Goal: Information Seeking & Learning: Learn about a topic

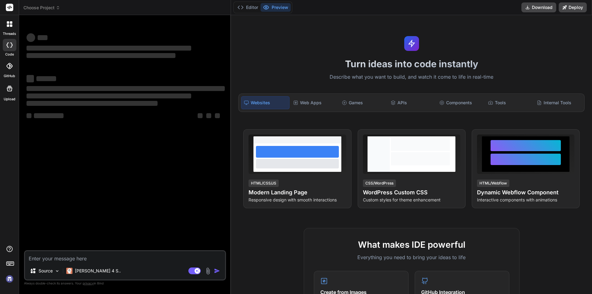
click at [111, 258] on textarea at bounding box center [125, 256] width 200 height 11
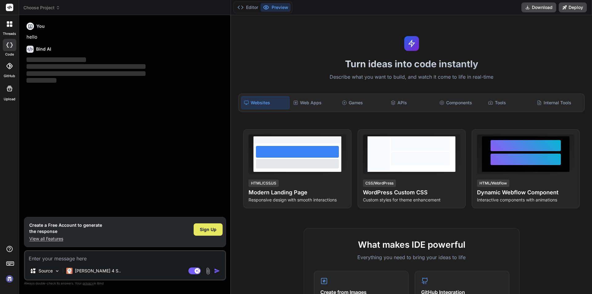
click at [206, 228] on span "Sign Up" at bounding box center [208, 229] width 17 height 6
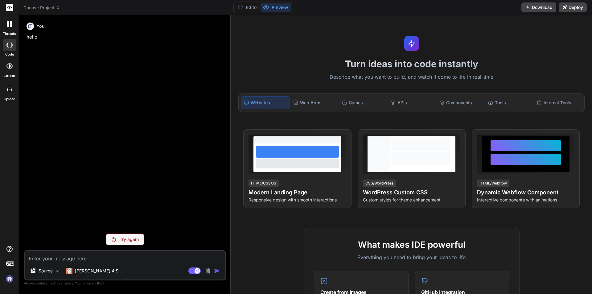
click at [121, 235] on div "Try again" at bounding box center [125, 239] width 39 height 12
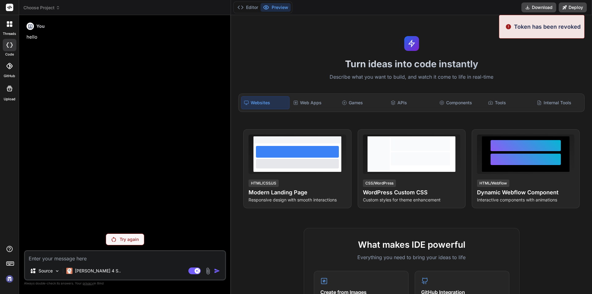
click at [124, 240] on p "Try again" at bounding box center [129, 239] width 19 height 6
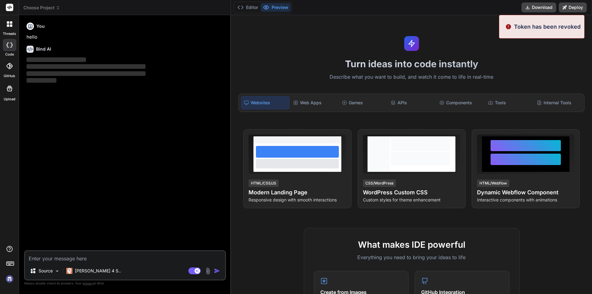
type textarea "x"
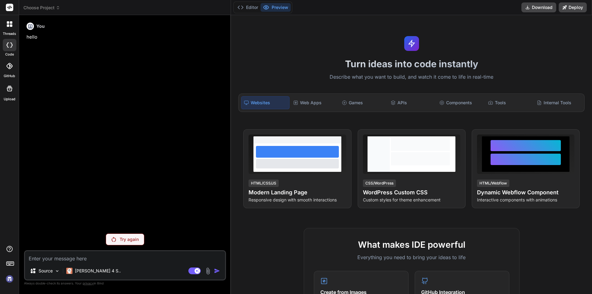
click at [52, 260] on textarea at bounding box center [125, 256] width 200 height 11
type textarea "h"
type textarea "x"
type textarea "hi"
type textarea "x"
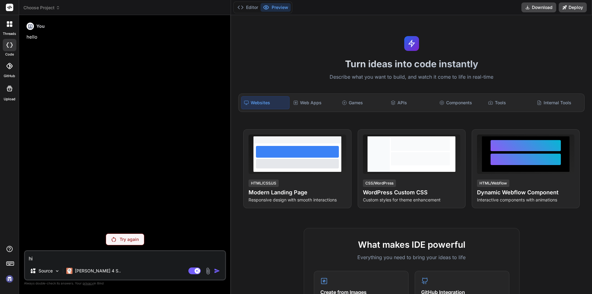
type textarea "hi"
type textarea "x"
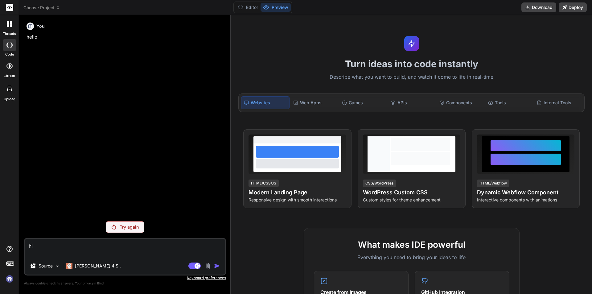
type textarea "hi"
click at [130, 224] on p "Try again" at bounding box center [129, 227] width 19 height 6
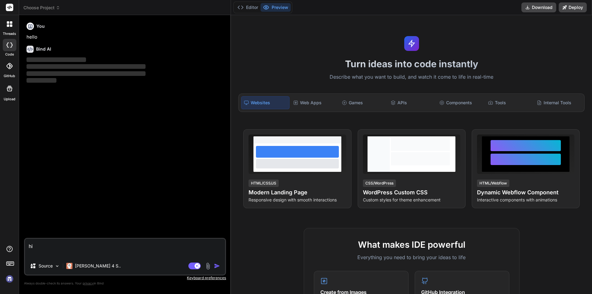
type textarea "x"
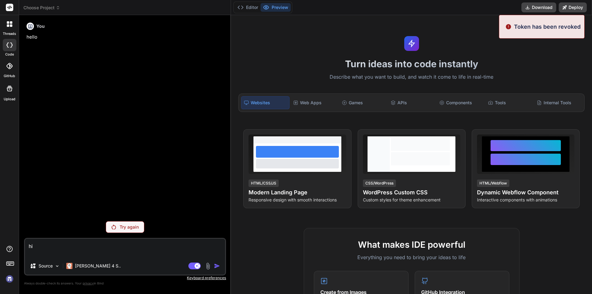
click at [524, 19] on div "Token has been revoked" at bounding box center [542, 27] width 86 height 24
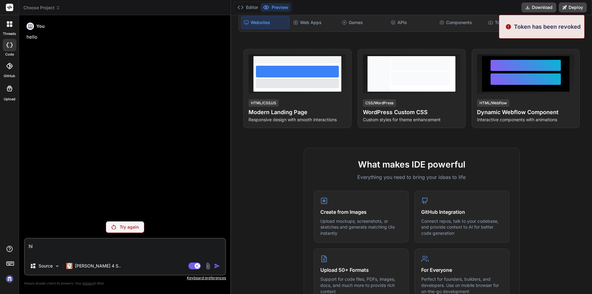
scroll to position [185, 0]
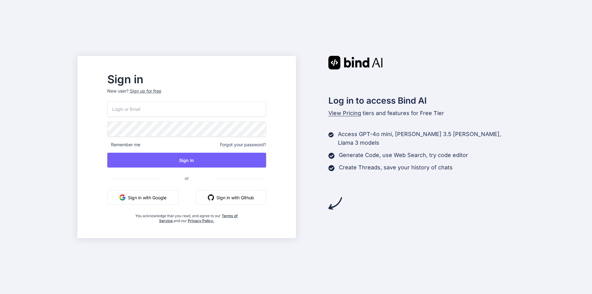
click at [213, 105] on input "email" at bounding box center [186, 108] width 159 height 15
type input "noora123@yopmail.com"
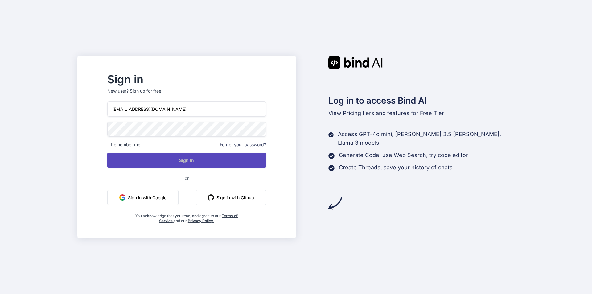
click at [164, 156] on button "Sign In" at bounding box center [186, 160] width 159 height 15
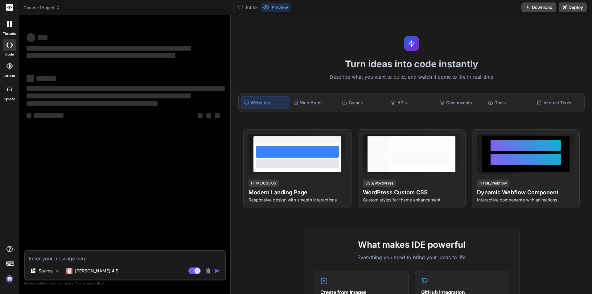
type textarea "x"
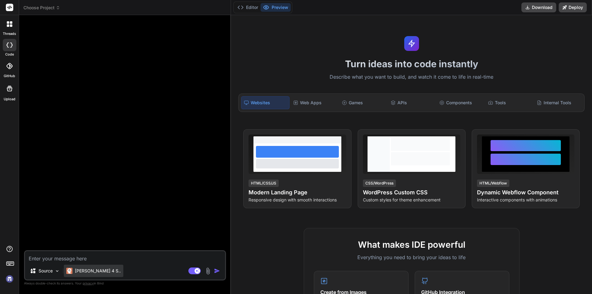
type textarea "h"
type textarea "x"
type textarea "hi"
type textarea "x"
type textarea "hi"
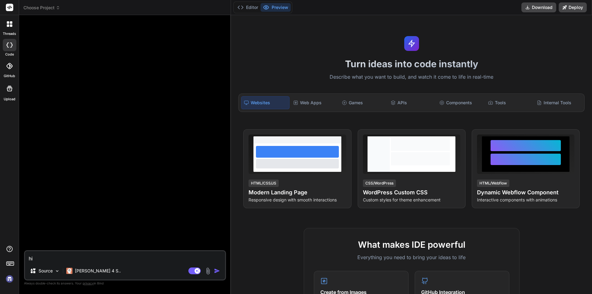
click at [216, 270] on img "button" at bounding box center [217, 271] width 6 height 6
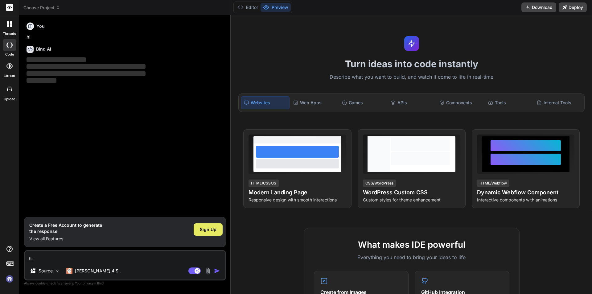
click at [211, 229] on span "Sign Up" at bounding box center [208, 229] width 17 height 6
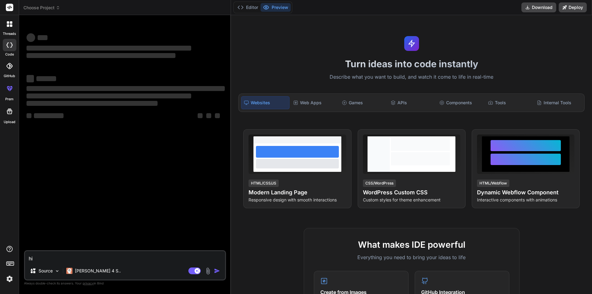
click at [121, 261] on textarea "hi" at bounding box center [125, 256] width 200 height 11
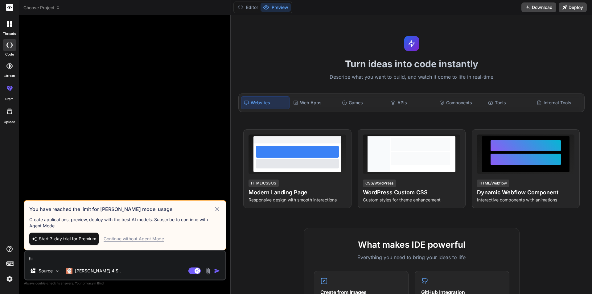
click at [120, 238] on div "Continue without Agent Mode" at bounding box center [134, 239] width 60 height 6
type textarea "x"
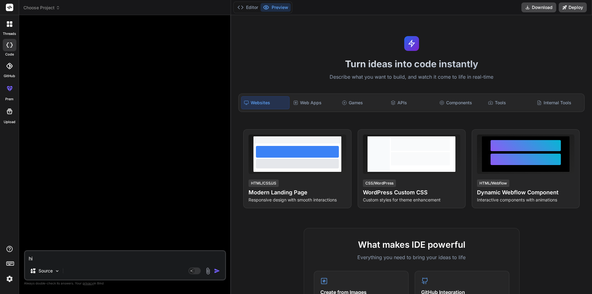
click at [79, 258] on textarea "hi" at bounding box center [125, 256] width 200 height 11
type textarea "h"
type textarea "x"
type textarea "hi"
type textarea "x"
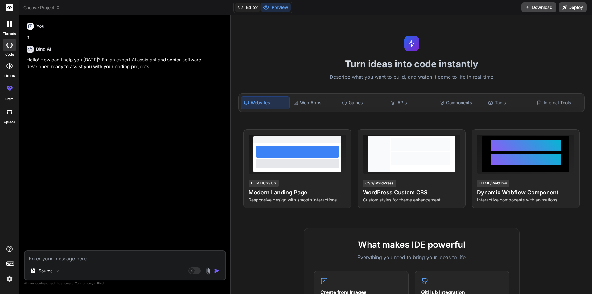
click at [251, 4] on button "Editor" at bounding box center [248, 7] width 26 height 9
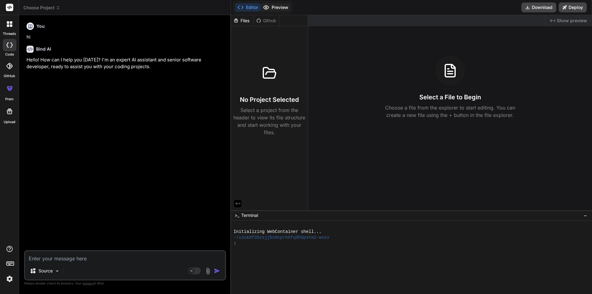
click at [282, 6] on button "Preview" at bounding box center [276, 7] width 30 height 9
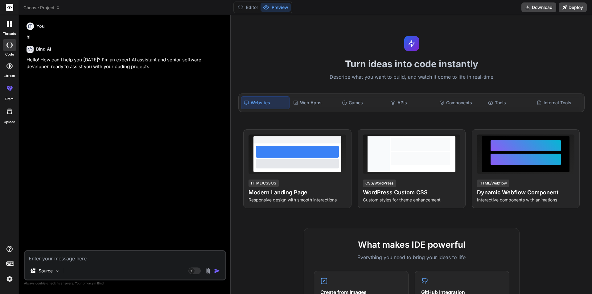
click at [117, 263] on div "Source Agent Mode. When this toggle is activated, AI automatically makes decisi…" at bounding box center [125, 265] width 202 height 30
click at [115, 252] on textarea at bounding box center [125, 256] width 200 height 11
click at [87, 256] on textarea at bounding box center [125, 256] width 200 height 11
click at [58, 273] on img at bounding box center [57, 270] width 5 height 5
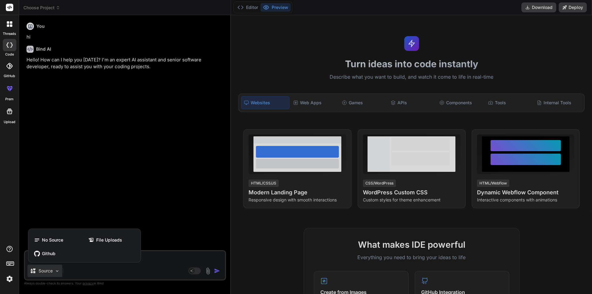
click at [183, 259] on div at bounding box center [296, 147] width 592 height 294
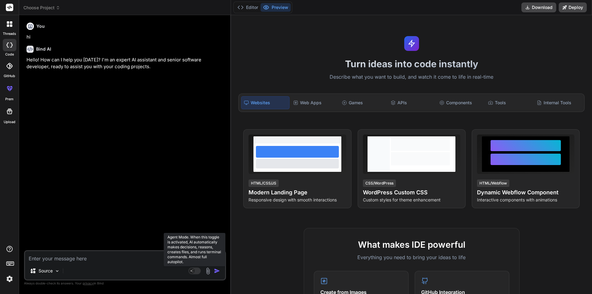
click at [197, 273] on rect at bounding box center [194, 270] width 12 height 7
click at [192, 273] on rect at bounding box center [194, 270] width 12 height 7
click at [155, 264] on div "Source Agent Mode. When this toggle is activated, AI automatically makes decisi…" at bounding box center [125, 265] width 202 height 30
click at [209, 270] on img at bounding box center [207, 270] width 7 height 7
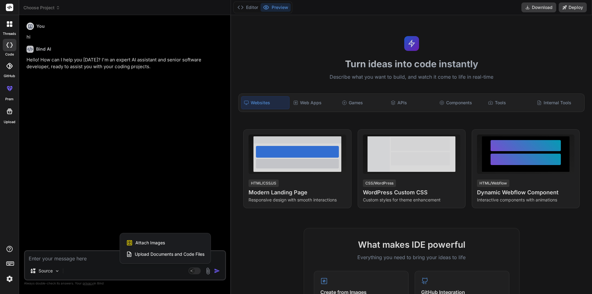
click at [76, 258] on div at bounding box center [296, 147] width 592 height 294
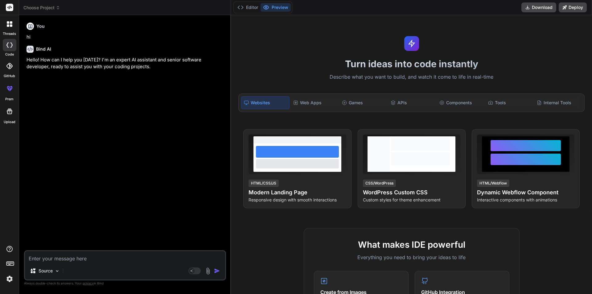
click at [207, 270] on img at bounding box center [207, 270] width 7 height 7
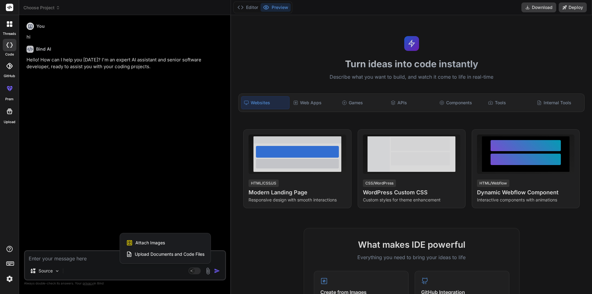
click at [93, 272] on div at bounding box center [296, 147] width 592 height 294
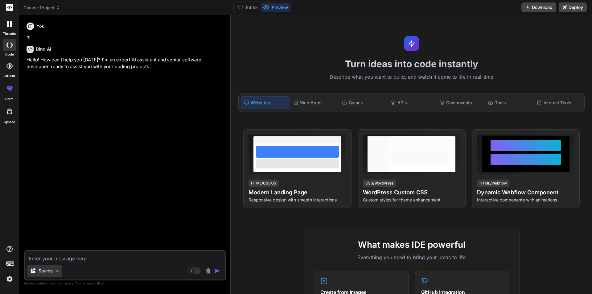
click at [54, 268] on div "Source" at bounding box center [44, 271] width 35 height 12
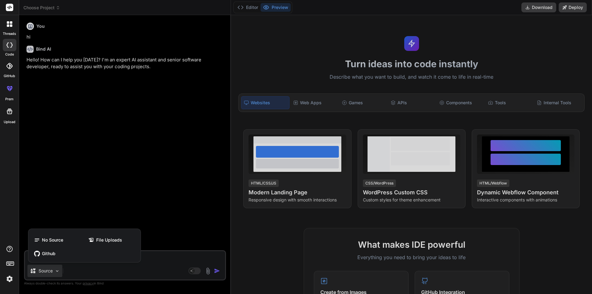
click at [150, 256] on div at bounding box center [296, 147] width 592 height 294
type textarea "x"
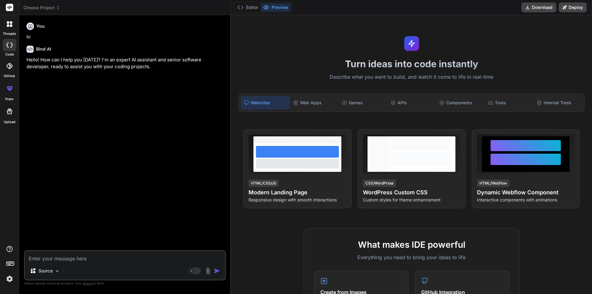
click at [148, 256] on textarea at bounding box center [125, 256] width 200 height 11
type textarea "i"
type textarea "x"
type textarea "i"
type textarea "x"
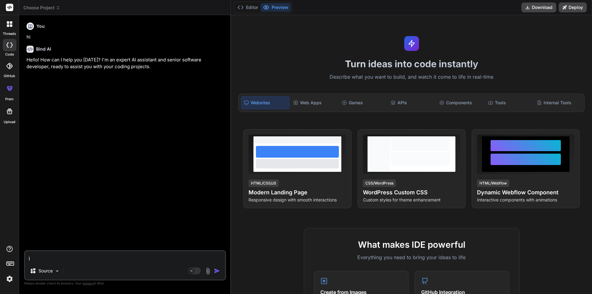
type textarea "i w"
type textarea "x"
type textarea "i wa"
type textarea "x"
type textarea "i wam"
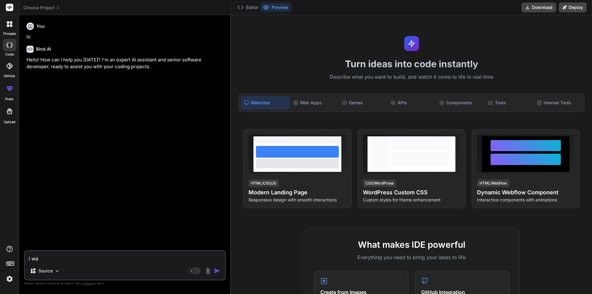
type textarea "x"
type textarea "i wam"
type textarea "x"
type textarea "i wam"
type textarea "x"
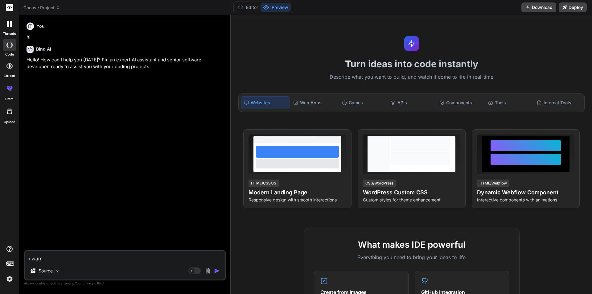
type textarea "i wa"
type textarea "x"
type textarea "i w"
type textarea "x"
type textarea "i"
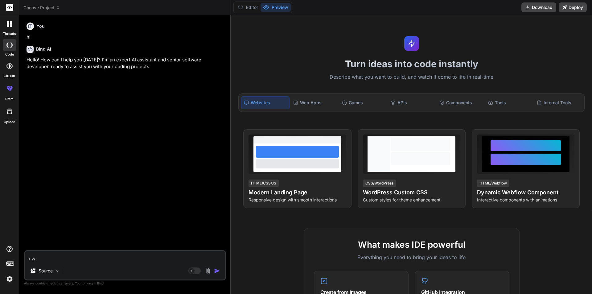
type textarea "x"
type textarea "i a"
type textarea "x"
type textarea "i am"
type textarea "x"
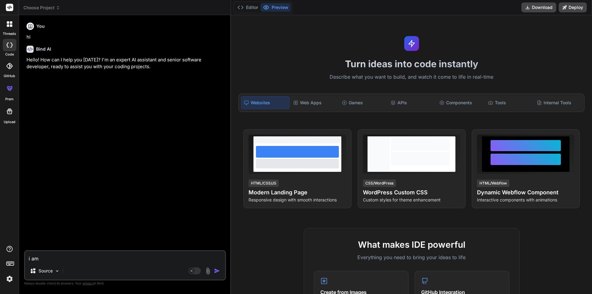
type textarea "i am"
type textarea "x"
type textarea "i am u"
type textarea "x"
type textarea "i am us"
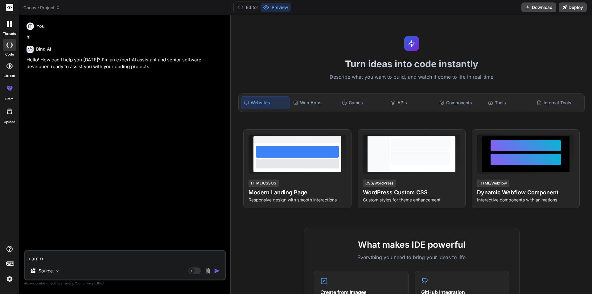
type textarea "x"
type textarea "i am usi"
type textarea "x"
type textarea "i am usin"
type textarea "x"
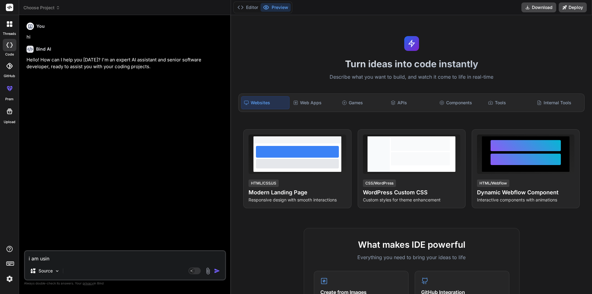
type textarea "i am using"
type textarea "x"
type textarea "i am using"
type textarea "x"
type textarea "i am using a"
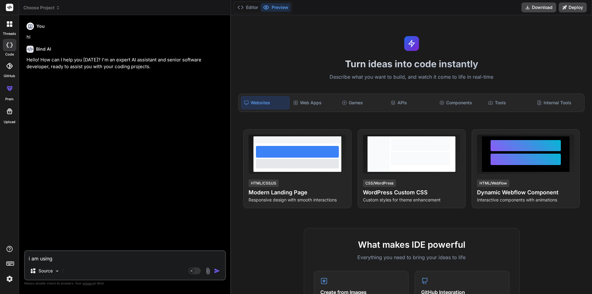
type textarea "x"
type textarea "i am using a"
type textarea "x"
type textarea "i am using a"
type textarea "x"
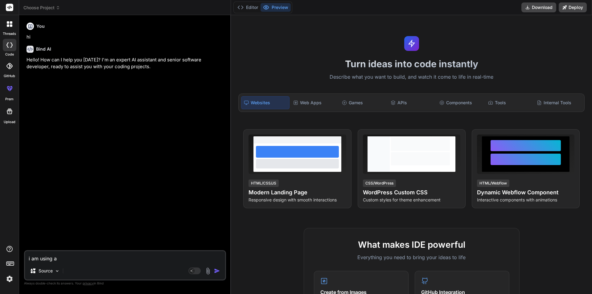
type textarea "i am using"
type textarea "x"
type textarea "i am using i"
type textarea "x"
type textarea "i am using in"
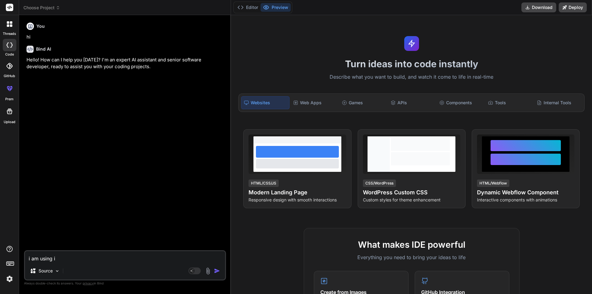
type textarea "x"
type textarea "i am using in"
type textarea "x"
type textarea "i am using in r"
type textarea "x"
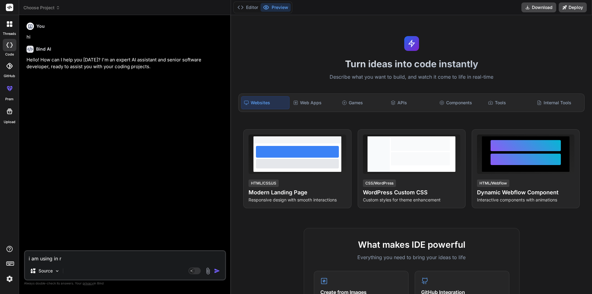
type textarea "i am using in re"
type textarea "x"
type textarea "i am using in rea"
type textarea "x"
type textarea "i am using in reac"
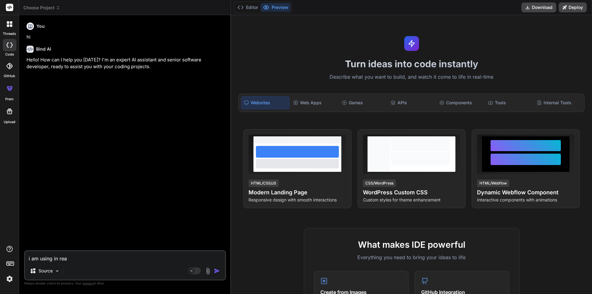
type textarea "x"
type textarea "i am using in react"
type textarea "x"
type textarea "i am using in react"
type textarea "x"
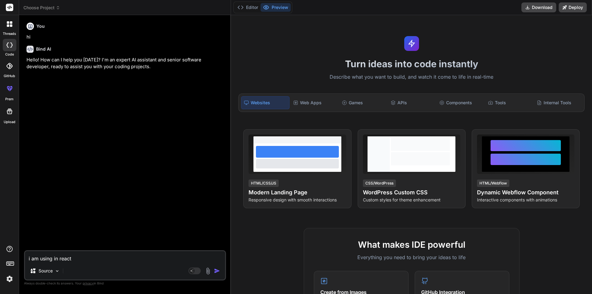
type textarea "i am using in react j"
type textarea "x"
type textarea "i am using in react js"
type textarea "x"
type textarea "i am using in react js"
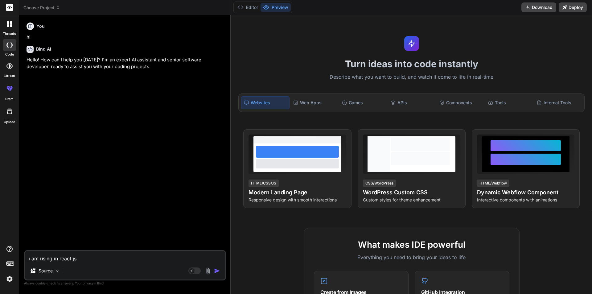
type textarea "x"
type textarea "i am using in react js p"
type textarea "x"
type textarea "i am using in react js pr"
type textarea "x"
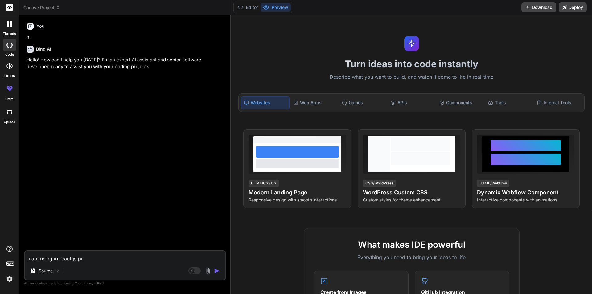
type textarea "i am using in react js pro"
type textarea "x"
type textarea "i am using in react js proj"
type textarea "x"
type textarea "i am using in react js proje"
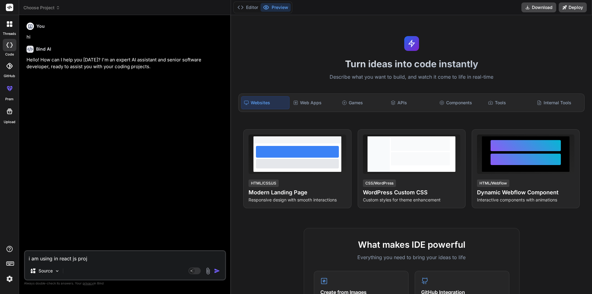
type textarea "x"
type textarea "i am using in react js projec"
type textarea "x"
type textarea "i am using in react js project"
type textarea "x"
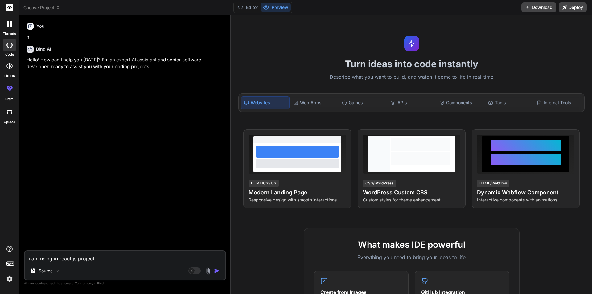
type textarea "i am using in react js project"
type textarea "x"
click at [51, 258] on textarea "i am using in react js project" at bounding box center [125, 256] width 200 height 11
click at [53, 258] on textarea "i am using in react js project" at bounding box center [125, 256] width 200 height 11
type textarea "i am using in react js project"
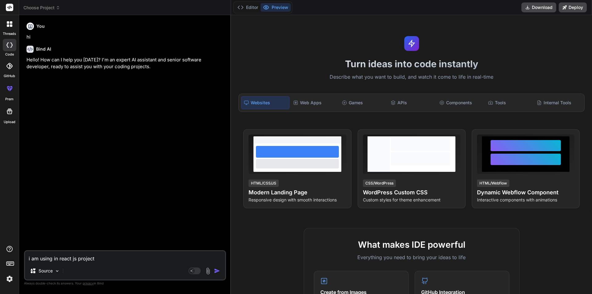
type textarea "x"
type textarea "i am using . in react js project"
type textarea "x"
type textarea "i am using .n in react js project"
type textarea "x"
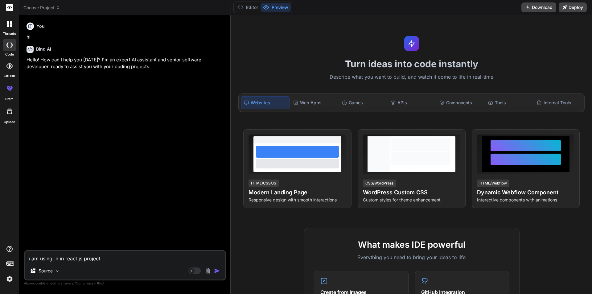
type textarea "i am using .ne in react js project"
type textarea "x"
type textarea "i am using .net in react js project"
type textarea "x"
type textarea "i am using .net in react js project"
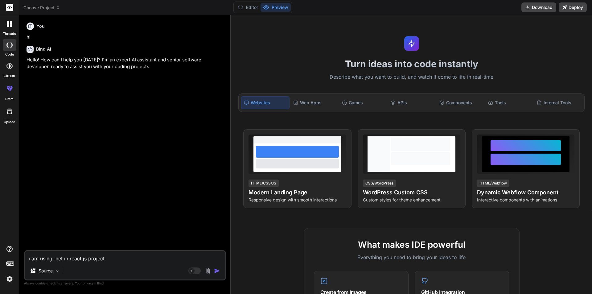
type textarea "x"
type textarea "i am using .net c in react js project"
type textarea "x"
type textarea "i am using .net co in react js project"
type textarea "x"
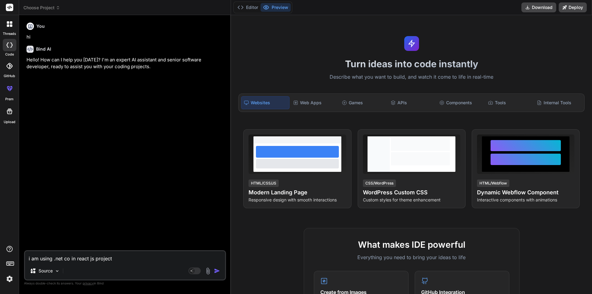
type textarea "i am using .net cor in react js project"
type textarea "x"
type textarea "i am using .net core in react js project"
type textarea "x"
type textarea "i am using .net core in react js project"
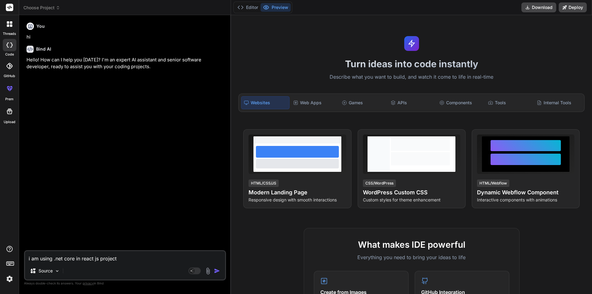
type textarea "x"
type textarea "i am using .net core w in react js project"
type textarea "x"
type textarea "i am using .net core we in react js project"
type textarea "x"
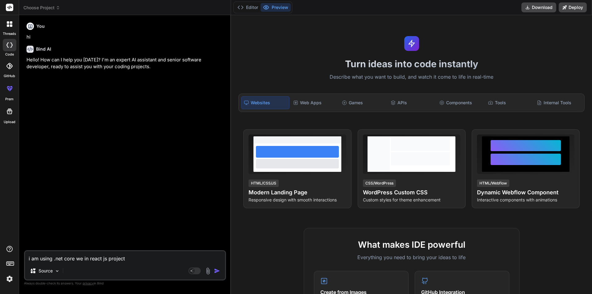
type textarea "i am using .net core wen in react js project"
type textarea "x"
type textarea "i am using .net core we in react js project"
type textarea "x"
type textarea "i am using .net core web in react js project"
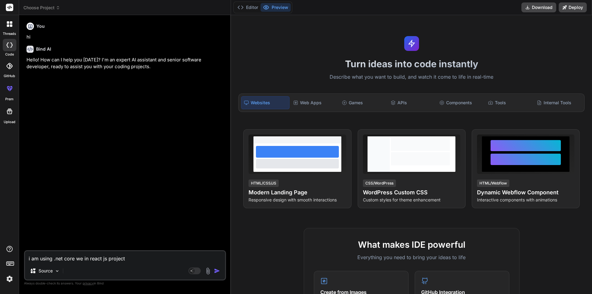
type textarea "x"
type textarea "i am using .net core web in react js project"
type textarea "x"
type textarea "i am using .net core web a in react js project"
type textarea "x"
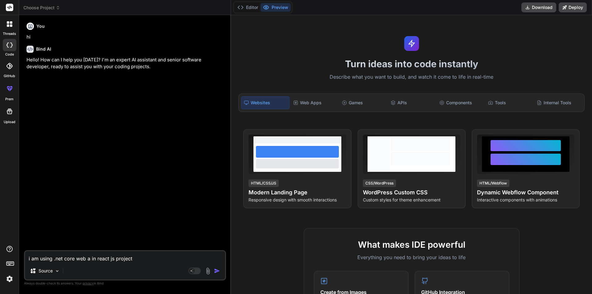
type textarea "i am using .net core web ap in react js project"
type textarea "x"
type textarea "i am using .net core web api in react js project"
type textarea "x"
type textarea "i am using .net core web api in react js project"
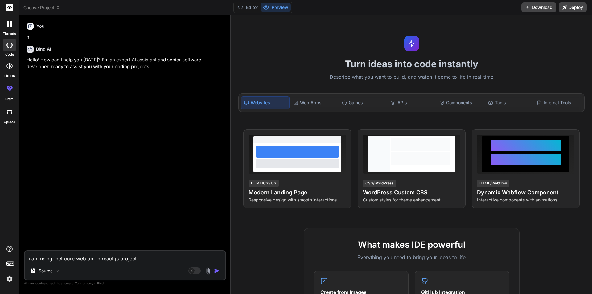
type textarea "x"
type textarea "i am using .net core web api w in react js project"
type textarea "x"
type textarea "i am using .net core web api wi in react js project"
type textarea "x"
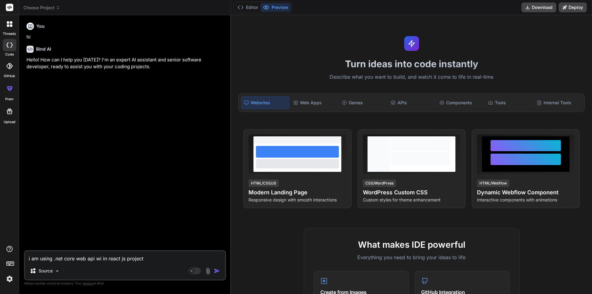
type textarea "i am using .net core web api wit in react js project"
type textarea "x"
type textarea "i am using .net core web api with in react js project"
type textarea "x"
type textarea "i am using .net core web api with in react js project"
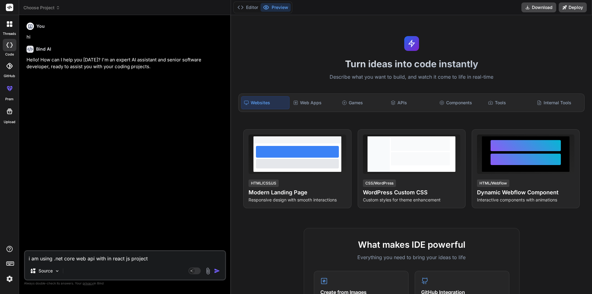
type textarea "x"
type textarea "i am using .net core web api with v in react js project"
type textarea "x"
type textarea "i am using .net core web api with ve in react js project"
type textarea "x"
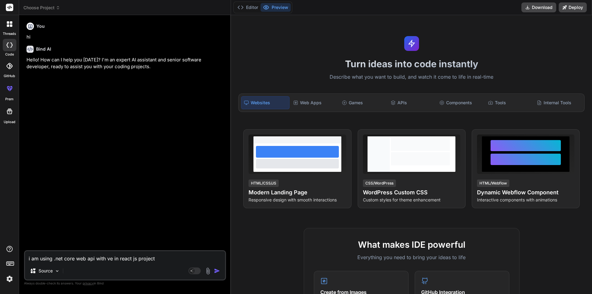
type textarea "i am using .net core web api with ver in react js project"
type textarea "x"
type textarea "i am using .net core web api with vers in react js project"
type textarea "x"
type textarea "i am using .net core web api with versi in react js project"
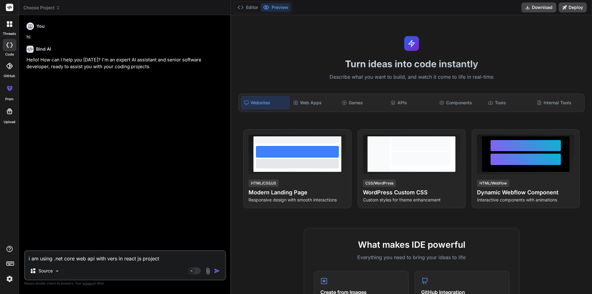
type textarea "x"
type textarea "i am using .net core web api with versio in react js project"
type textarea "x"
type textarea "i am using .net core web api with version in react js project"
type textarea "x"
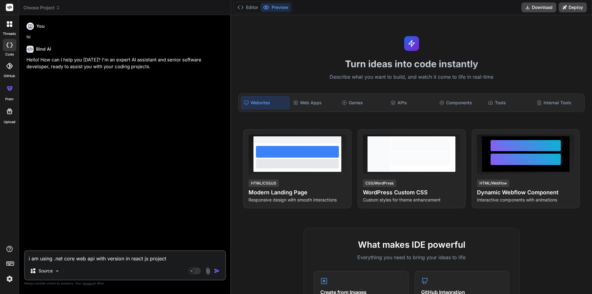
type textarea "i am using .net core web api with version in react js project"
type textarea "x"
type textarea "i am using .net core web api with version 8 in react js project"
click at [175, 258] on textarea "i am using .net core web api with version 8 in react js project" at bounding box center [125, 256] width 200 height 11
type textarea "x"
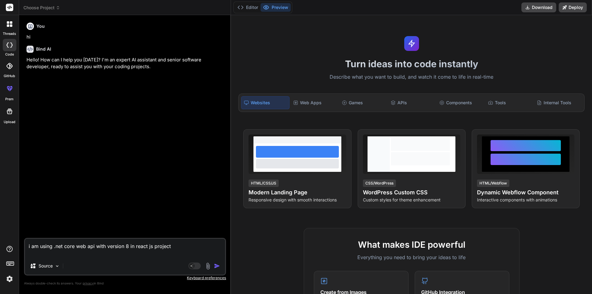
type textarea "i am using .net core web api with version 8 in react js project n"
type textarea "x"
type textarea "i am using .net core web api with version 8 in react js project no"
type textarea "x"
type textarea "i am using .net core web api with version 8 in react js project now"
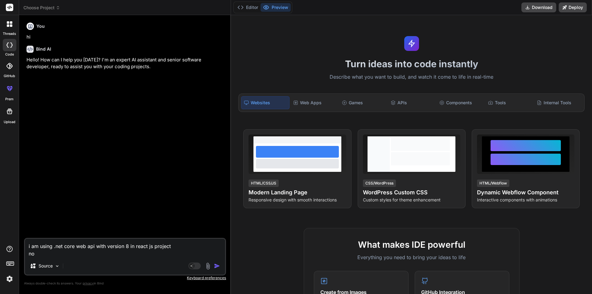
type textarea "x"
type textarea "i am using .net core web api with version 8 in react js project now"
type textarea "x"
type textarea "i am using .net core web api with version 8 in react js project now i"
type textarea "x"
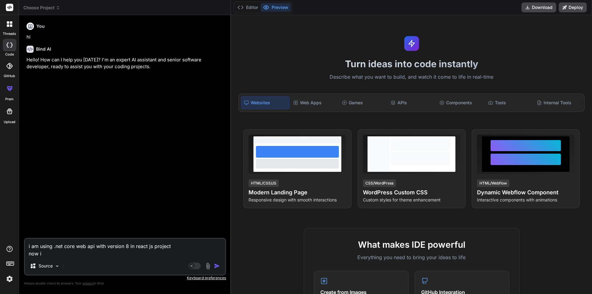
type textarea "i am using .net core web api with version 8 in react js project now i"
type textarea "x"
type textarea "i am using .net core web api with version 8 in react js project now i w"
type textarea "x"
type textarea "i am using .net core web api with version 8 in react js project now i wa"
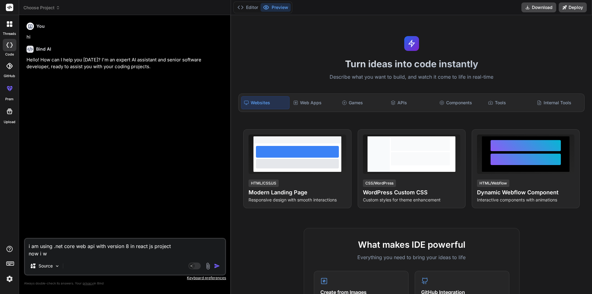
type textarea "x"
type textarea "i am using .net core web api with version 8 in react js project now i wan"
type textarea "x"
type textarea "i am using .net core web api with version 8 in react js project now i want"
type textarea "x"
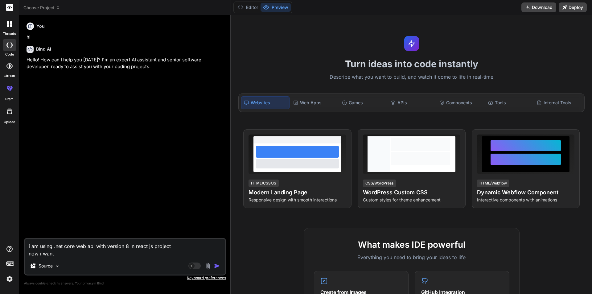
type textarea "i am using .net core web api with version 8 in react js project now i want"
type textarea "x"
type textarea "i am using .net core web api with version 8 in react js project now i want t"
type textarea "x"
type textarea "i am using .net core web api with version 8 in react js project now i want to"
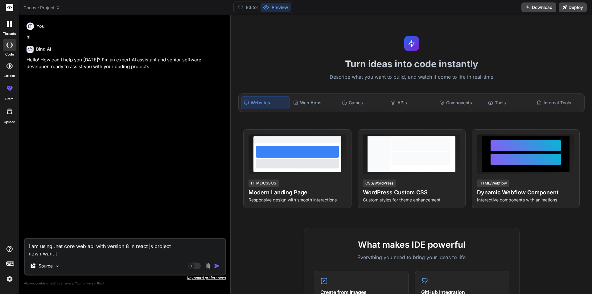
type textarea "x"
type textarea "i am using .net core web api with version 8 in react js project now i want to"
type textarea "x"
type textarea "i am using .net core web api with version 8 in react js project now i want to a"
type textarea "x"
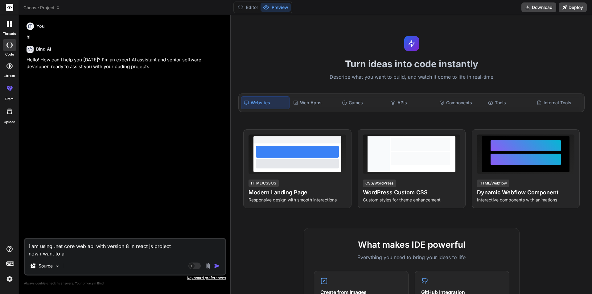
type textarea "i am using .net core web api with version 8 in react js project now i want to ad"
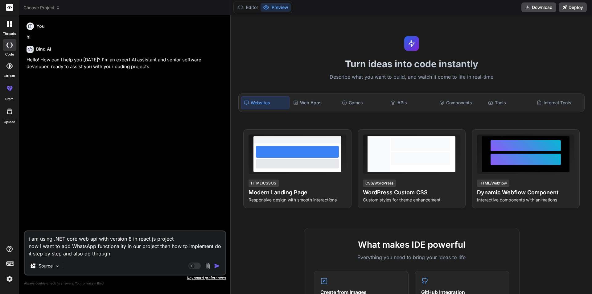
click at [113, 255] on textarea "i am using .NET core web api with version 8 in react js project now i want to a…" at bounding box center [125, 244] width 200 height 26
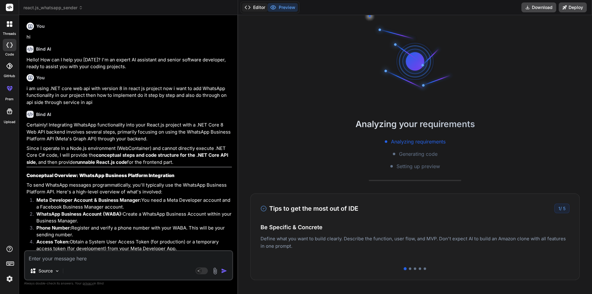
click at [259, 7] on button "Editor" at bounding box center [255, 7] width 26 height 9
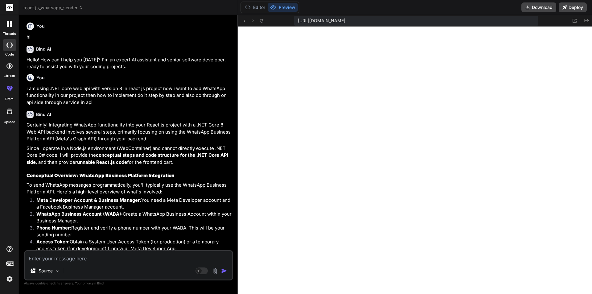
scroll to position [176, 0]
click at [259, 8] on button "Editor" at bounding box center [255, 7] width 26 height 9
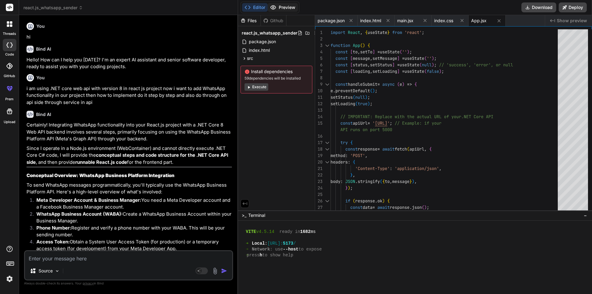
click at [277, 7] on button "Preview" at bounding box center [283, 7] width 30 height 9
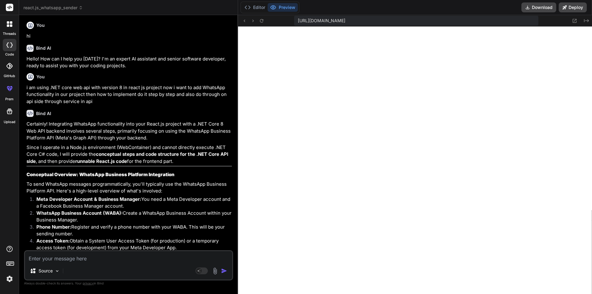
scroll to position [0, 0]
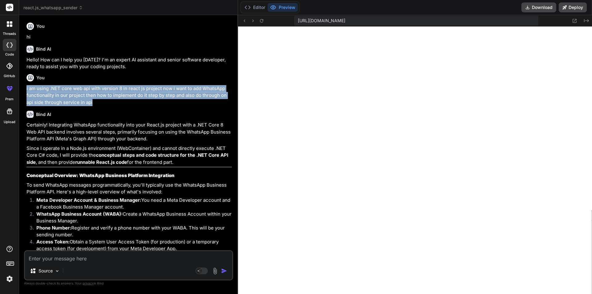
drag, startPoint x: 103, startPoint y: 103, endPoint x: 20, endPoint y: 87, distance: 84.4
click at [20, 87] on div "Bind AI Web Search Created with Pixso. Code Generator You hi Bind AI Hello! How…" at bounding box center [128, 154] width 219 height 278
copy p "i am using .NET core web api with version 8 in react js project now i want to a…"
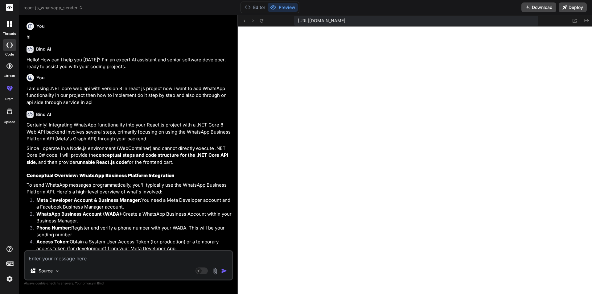
click at [93, 259] on textarea at bounding box center [128, 256] width 207 height 11
paste textarea "i am using .NET core web api with version 8 in react js project now i want to a…"
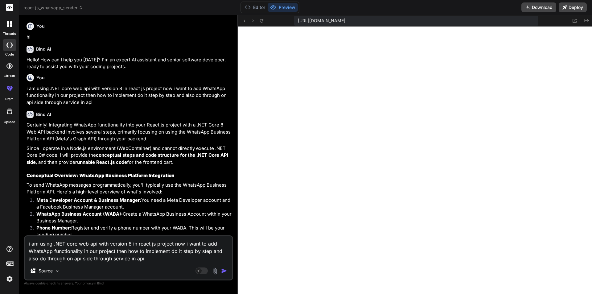
click at [171, 251] on textarea "i am using .NET core web api with version 8 in react js project now i want to a…" at bounding box center [128, 249] width 207 height 26
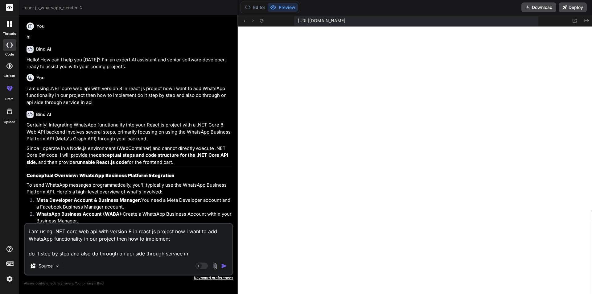
click at [128, 241] on textarea "i am using .NET core web api with version 8 in react js project now i want to a…" at bounding box center [128, 240] width 207 height 33
click at [105, 243] on textarea "i am using .NET core web api with version 8 in react js project now i want to a…" at bounding box center [128, 240] width 207 height 33
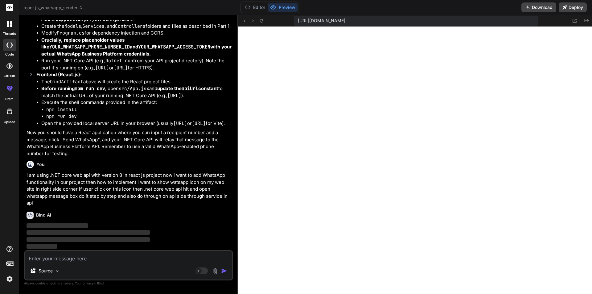
scroll to position [2526, 0]
click at [135, 250] on div "Source Agent Mode. When this toggle is activated, AI automatically makes decisi…" at bounding box center [128, 265] width 209 height 30
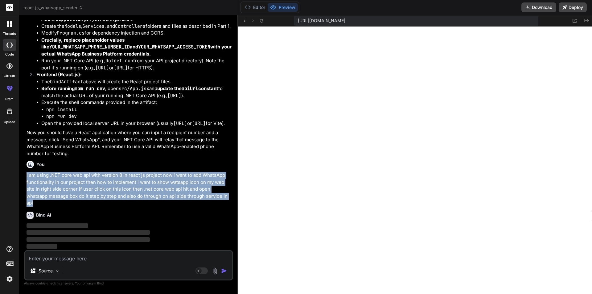
drag, startPoint x: 216, startPoint y: 201, endPoint x: 25, endPoint y: 180, distance: 192.0
click at [25, 180] on div "You hi Bind AI Hello! How can I help you [DATE]? I'm an expert AI assistant and…" at bounding box center [129, 135] width 208 height 230
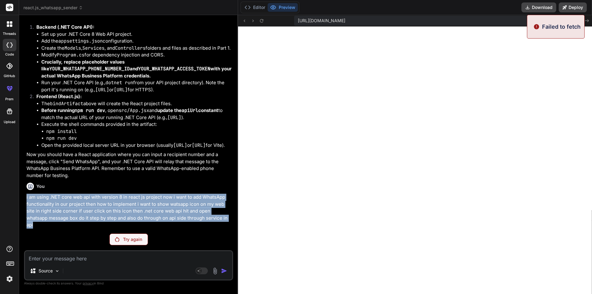
copy p "i am using .NET core web api with version 8 in react js project now i want to a…"
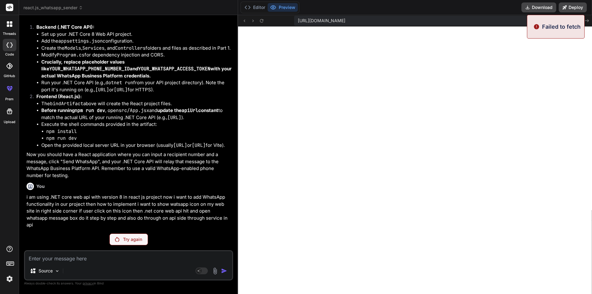
click at [124, 243] on div "Try again" at bounding box center [128, 239] width 39 height 12
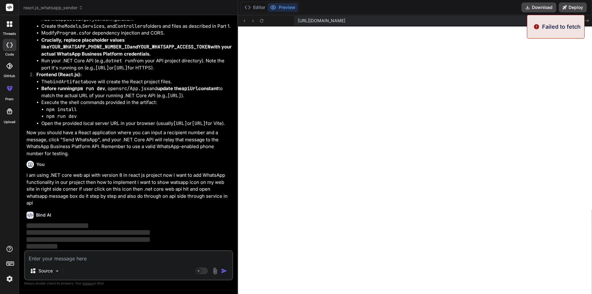
scroll to position [2526, 0]
click at [56, 256] on textarea at bounding box center [128, 256] width 207 height 11
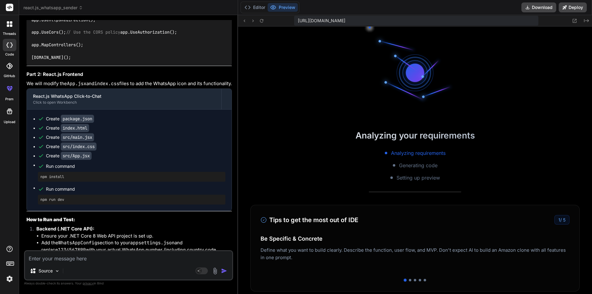
scroll to position [393, 0]
click at [262, 8] on button "Editor" at bounding box center [255, 7] width 26 height 9
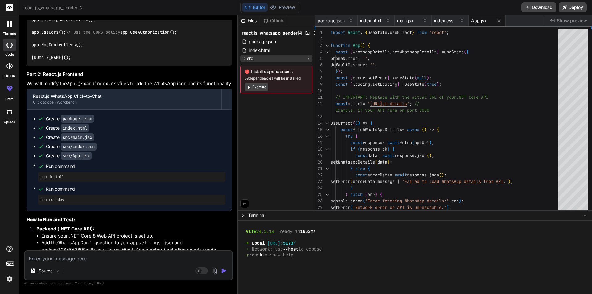
click at [246, 57] on icon at bounding box center [244, 58] width 5 height 5
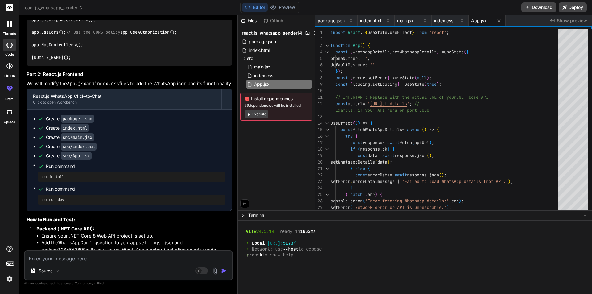
click at [250, 116] on icon at bounding box center [248, 114] width 5 height 5
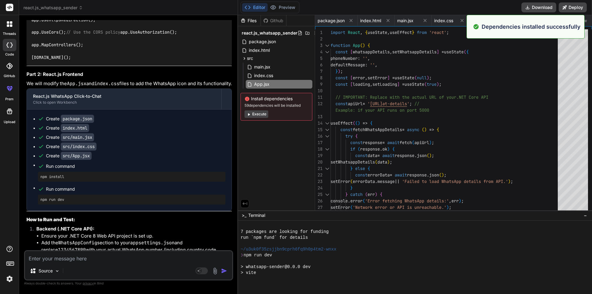
scroll to position [469, 0]
click at [249, 114] on icon at bounding box center [249, 114] width 2 height 2
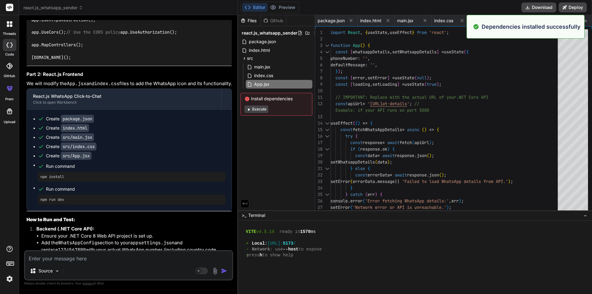
scroll to position [633, 0]
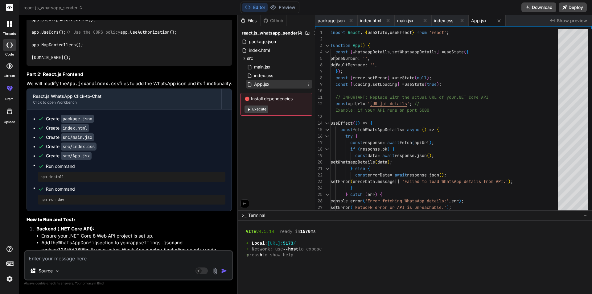
click at [260, 84] on span "App.jsx" at bounding box center [261, 83] width 17 height 7
click at [262, 76] on span "index.css" at bounding box center [263, 75] width 20 height 7
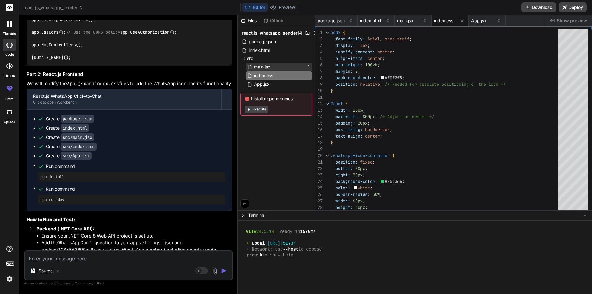
click at [260, 70] on span "main.jsx" at bounding box center [262, 66] width 18 height 7
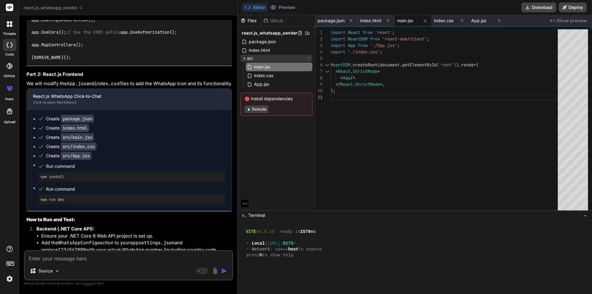
click at [244, 55] on div "src" at bounding box center [277, 58] width 72 height 7
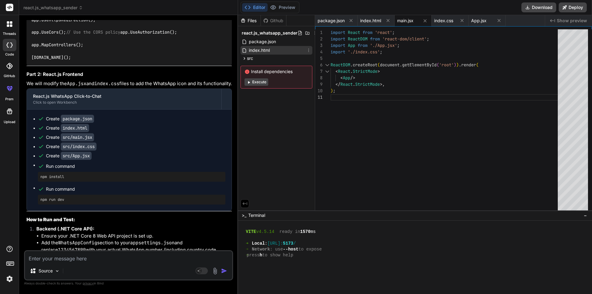
click at [250, 46] on div "index.html" at bounding box center [277, 50] width 72 height 9
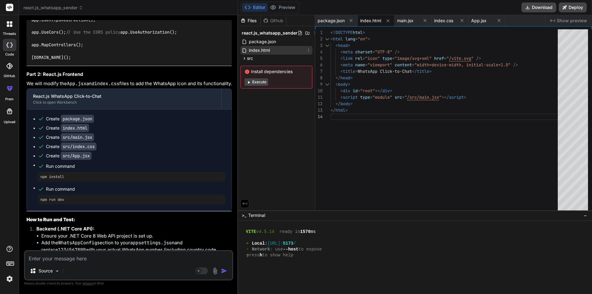
click at [252, 46] on div "index.html" at bounding box center [277, 50] width 72 height 9
click at [254, 38] on span "package.json" at bounding box center [262, 41] width 28 height 7
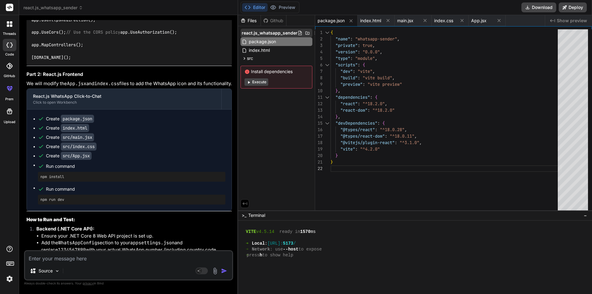
click at [256, 33] on span "react.js_whatsapp_sender" at bounding box center [270, 33] width 56 height 6
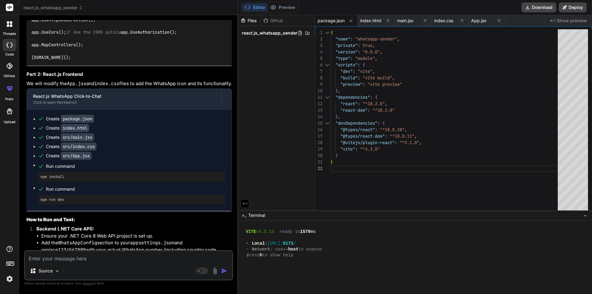
click at [259, 26] on div "Files" at bounding box center [249, 20] width 23 height 11
click at [263, 32] on span "react.js_whatsapp_sender" at bounding box center [270, 33] width 56 height 6
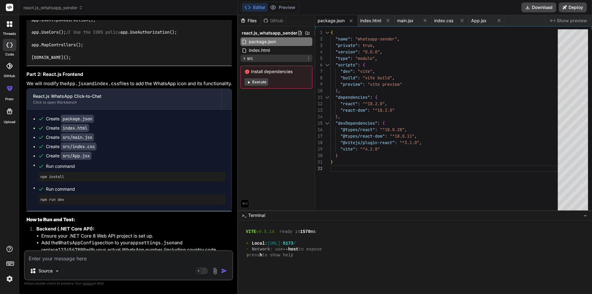
click at [246, 57] on icon at bounding box center [244, 58] width 5 height 5
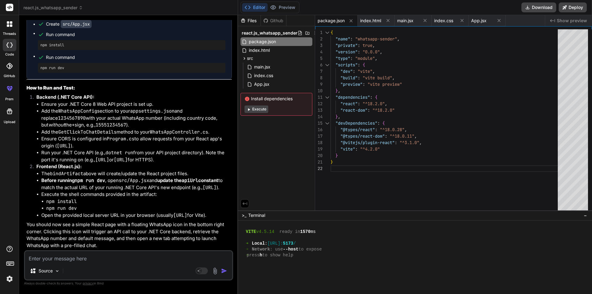
scroll to position [2957, 0]
click at [95, 252] on textarea at bounding box center [128, 256] width 207 height 11
click at [94, 260] on textarea at bounding box center [128, 256] width 207 height 11
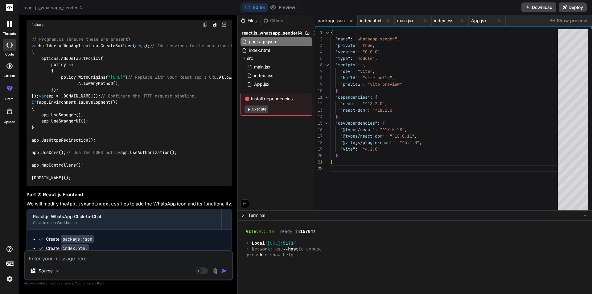
scroll to position [2556, 0]
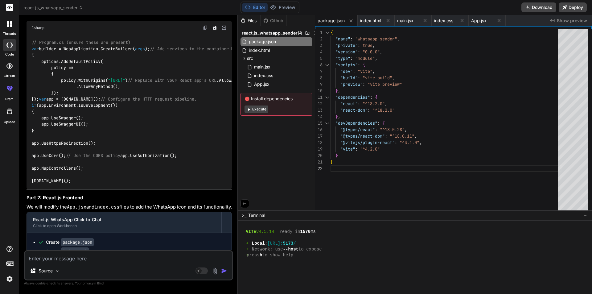
drag, startPoint x: 217, startPoint y: 174, endPoint x: 22, endPoint y: 153, distance: 196.4
click at [22, 153] on div "Bind AI Web Search Created with Pixso. Code Generator You hi Bind AI Hello! How…" at bounding box center [128, 154] width 219 height 278
copy p "i am using .NET core web api with version 8 in react js project now i want to a…"
click at [51, 255] on textarea at bounding box center [128, 256] width 207 height 11
paste textarea "i am using .NET core web api with version 8 in react js project now i want to a…"
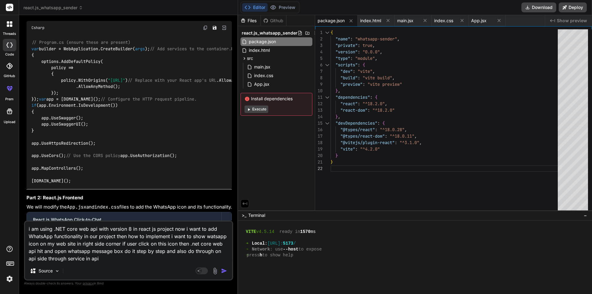
click at [180, 251] on textarea "i am using .NET core web api with version 8 in react js project now i want to a…" at bounding box center [128, 241] width 207 height 41
click at [213, 251] on textarea "i am using .NET core web api with version 8 in react js project now i want to a…" at bounding box center [128, 241] width 207 height 41
drag, startPoint x: 58, startPoint y: 260, endPoint x: 61, endPoint y: 261, distance: 3.4
click at [59, 260] on textarea "i am using .NET core web api with version 8 in react js project now i want to a…" at bounding box center [128, 241] width 207 height 41
click at [103, 261] on textarea "i am using .NET core web api with version 8 in react js project now i want to a…" at bounding box center [128, 241] width 207 height 41
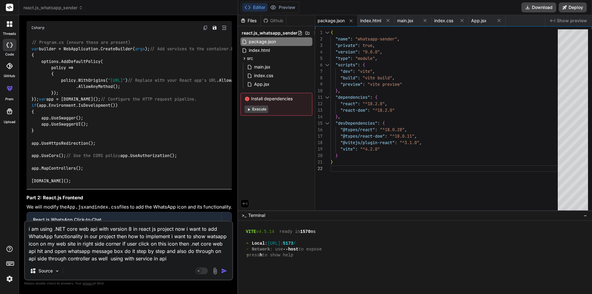
click at [150, 259] on textarea "i am using .NET core web api with version 8 in react js project now i want to a…" at bounding box center [128, 241] width 207 height 41
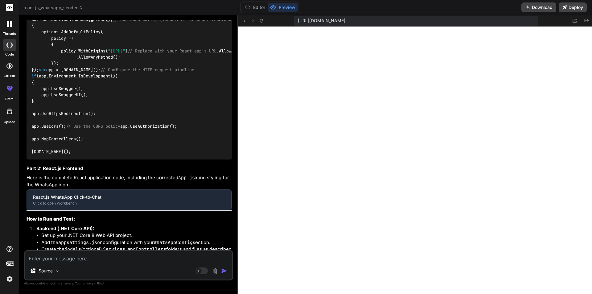
scroll to position [850, 0]
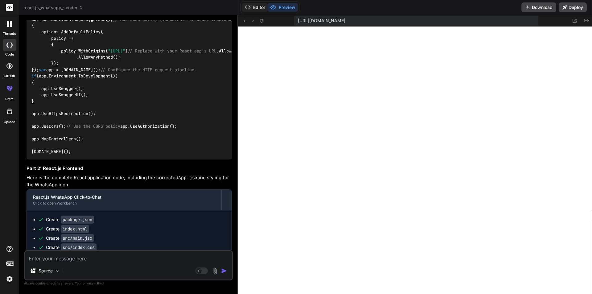
click at [259, 9] on button "Editor" at bounding box center [255, 7] width 26 height 9
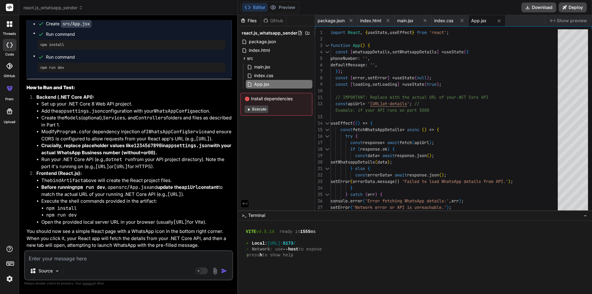
scroll to position [4477, 0]
copy span "IWhatsAppConfigService"
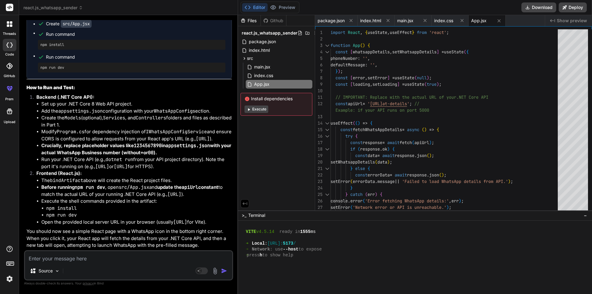
copy code "WhatsAppConfigService"
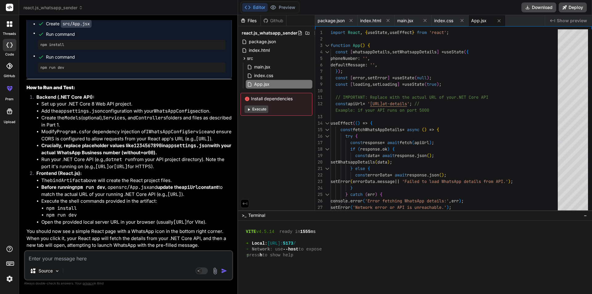
drag, startPoint x: 47, startPoint y: 159, endPoint x: 172, endPoint y: 163, distance: 124.6
drag, startPoint x: 45, startPoint y: 114, endPoint x: 91, endPoint y: 203, distance: 99.3
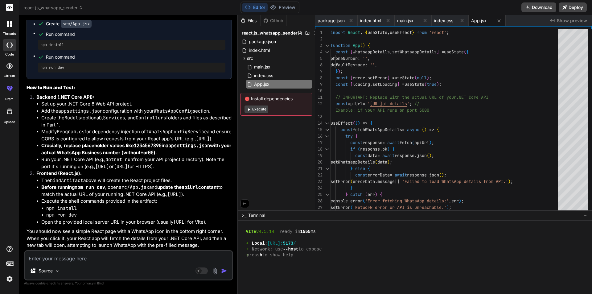
scroll to position [4693, 0]
copy code "private readonly IConfiguration _configuration; private readonly ILogger<WhatsA…"
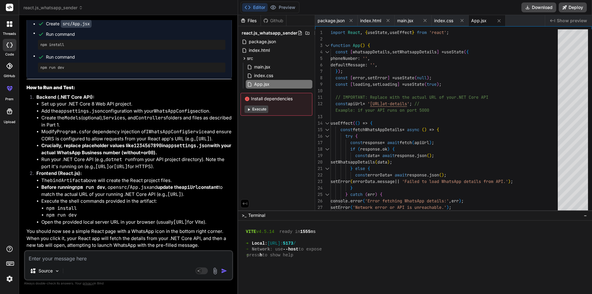
scroll to position [4416, 0]
copy span "WhatsAppClickToChatConfig"
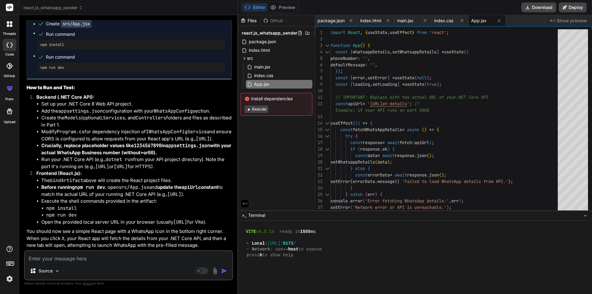
drag, startPoint x: 39, startPoint y: 142, endPoint x: 154, endPoint y: 147, distance: 114.8
copy code "public string PhoneNumber { get ; set ; } public string DefaultMessage { get ; …"
drag, startPoint x: 46, startPoint y: 115, endPoint x: 82, endPoint y: 169, distance: 64.5
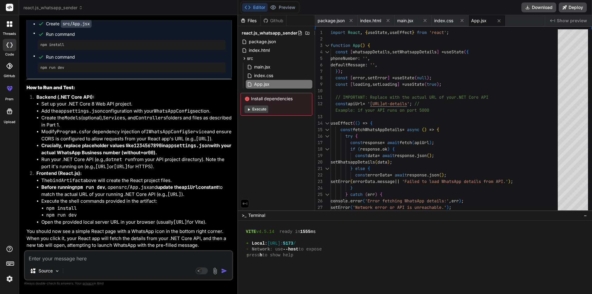
copy code "private readonly IConfiguration _configuration; private readonly ILogger<WhatsA…"
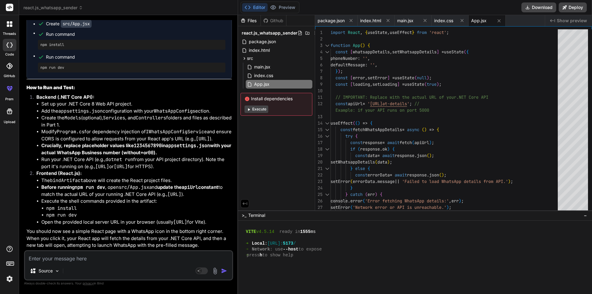
drag, startPoint x: 47, startPoint y: 126, endPoint x: 166, endPoint y: 130, distance: 119.1
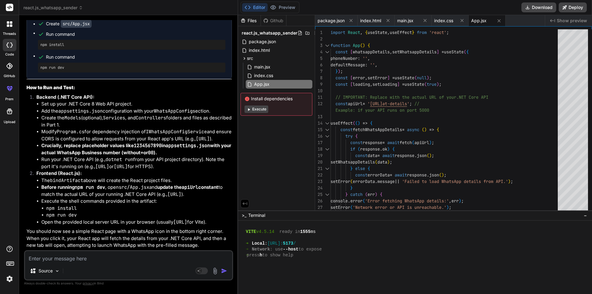
drag, startPoint x: 41, startPoint y: 112, endPoint x: 71, endPoint y: 180, distance: 74.4
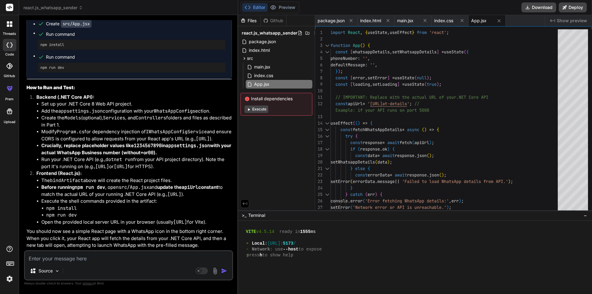
drag, startPoint x: 39, startPoint y: 161, endPoint x: 44, endPoint y: 190, distance: 30.1
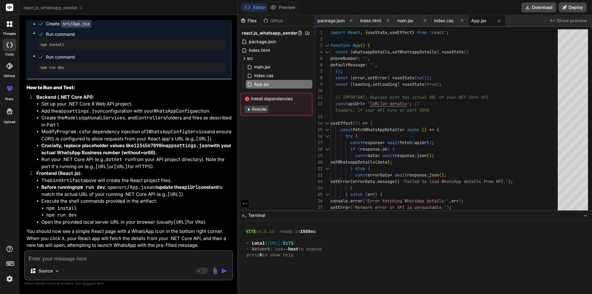
drag, startPoint x: 222, startPoint y: 125, endPoint x: 23, endPoint y: 124, distance: 199.2
click at [23, 124] on div "Bind AI Web Search Created with Pixso. Code Generator You hi Bind AI Hello! How…" at bounding box center [128, 154] width 219 height 278
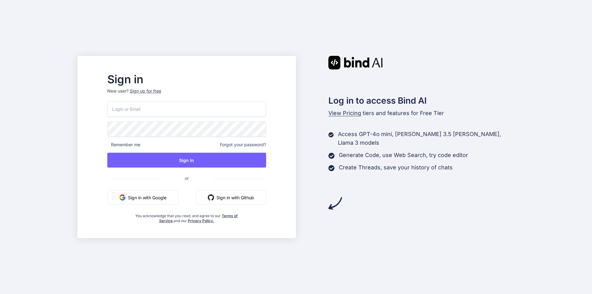
click at [158, 107] on input "email" at bounding box center [186, 108] width 159 height 15
type input "noora123@yopmail.com"
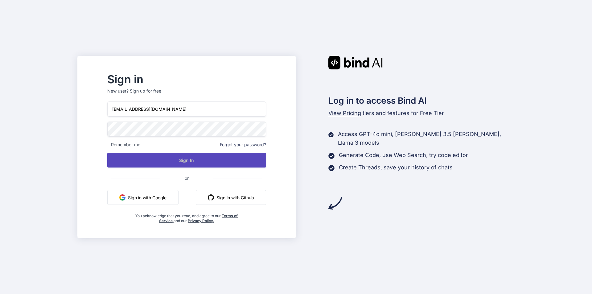
click at [182, 164] on button "Sign In" at bounding box center [186, 160] width 159 height 15
